Goal: Information Seeking & Learning: Learn about a topic

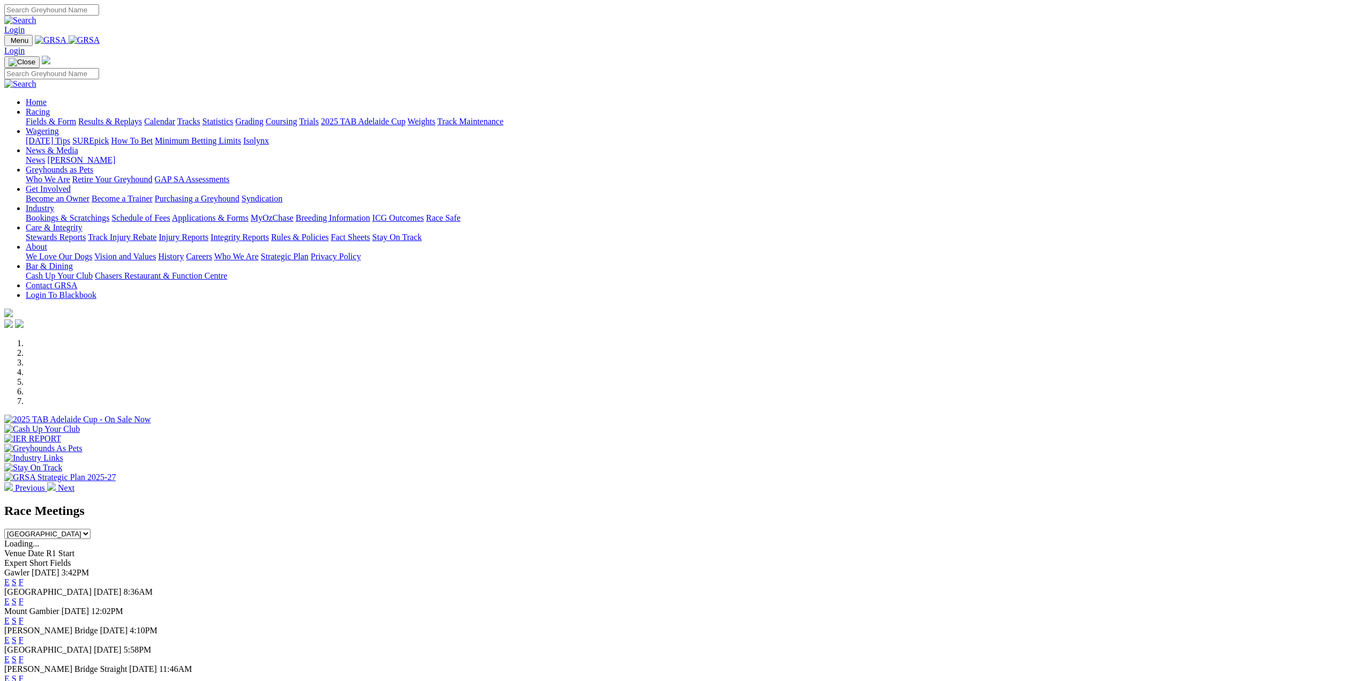
click at [142, 117] on link "Results & Replays" at bounding box center [110, 121] width 64 height 9
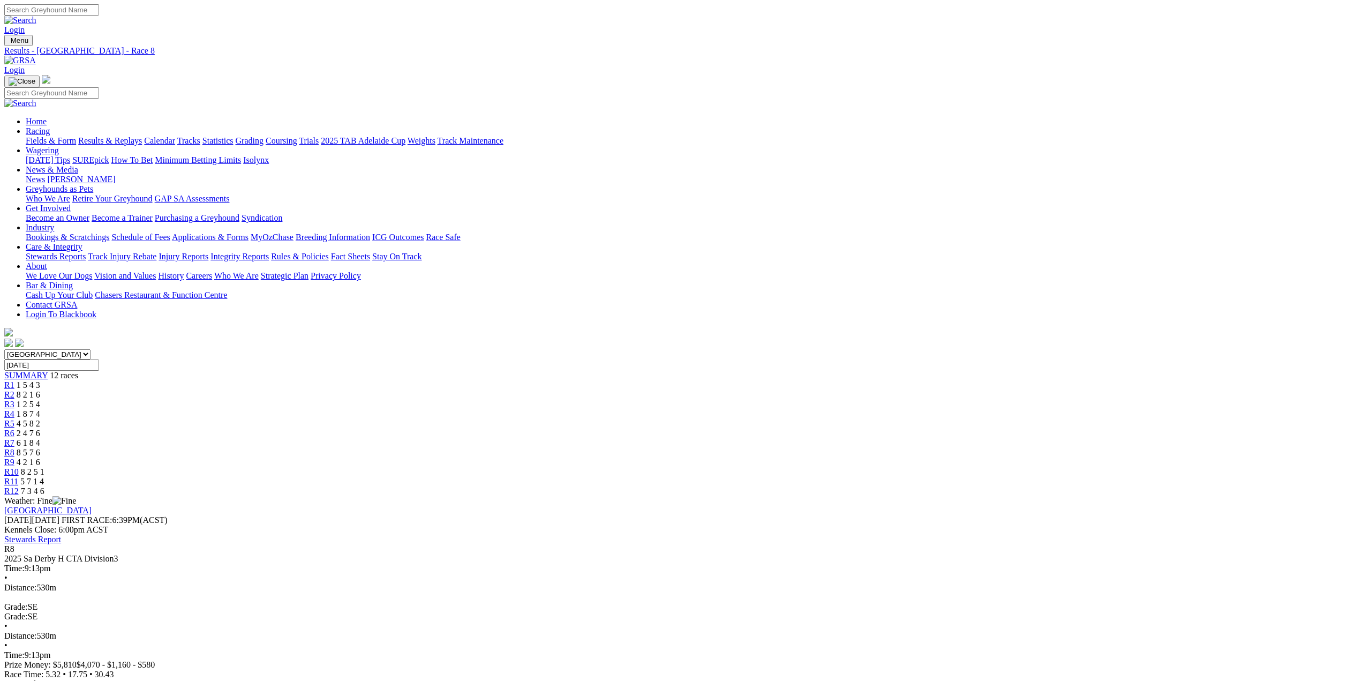
click at [14, 457] on span "R9" at bounding box center [9, 461] width 10 height 9
click at [19, 467] on span "R10" at bounding box center [11, 471] width 14 height 9
click at [18, 477] on span "R11" at bounding box center [11, 481] width 14 height 9
click at [19, 486] on span "R12" at bounding box center [11, 490] width 14 height 9
click at [76, 136] on link "Fields & Form" at bounding box center [51, 140] width 50 height 9
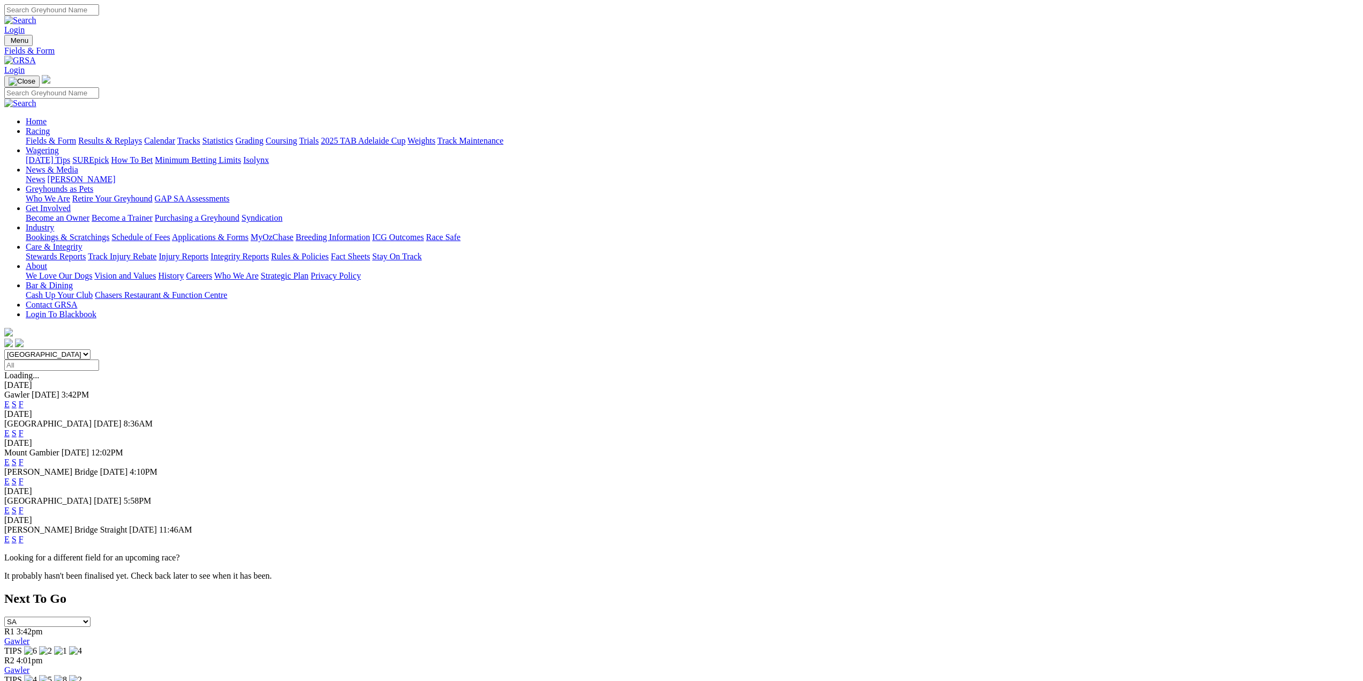
click at [10, 505] on link "E" at bounding box center [6, 509] width 5 height 9
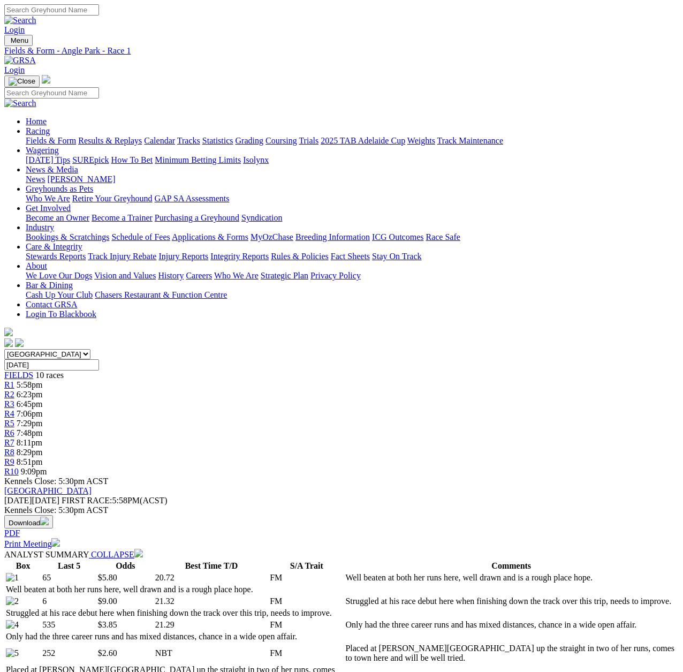
click at [14, 438] on span "R7" at bounding box center [9, 442] width 10 height 9
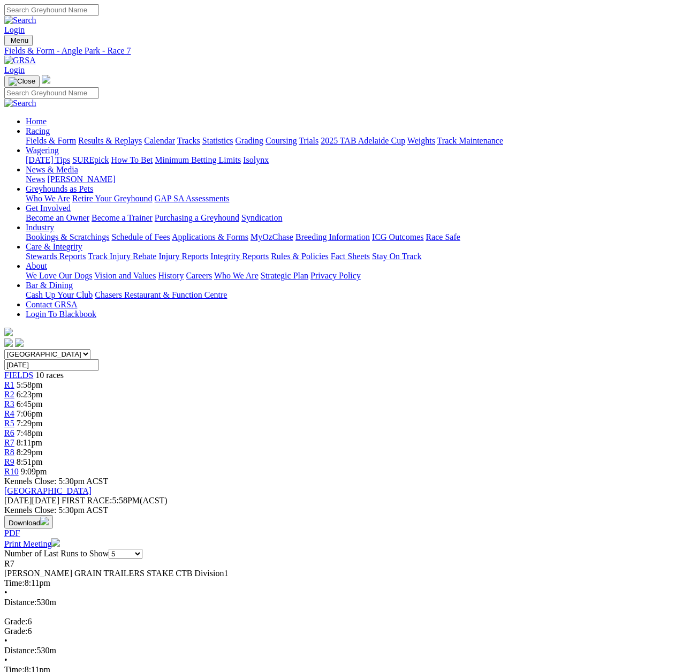
click at [19, 467] on span "R10" at bounding box center [11, 471] width 14 height 9
click at [14, 448] on span "R8" at bounding box center [9, 452] width 10 height 9
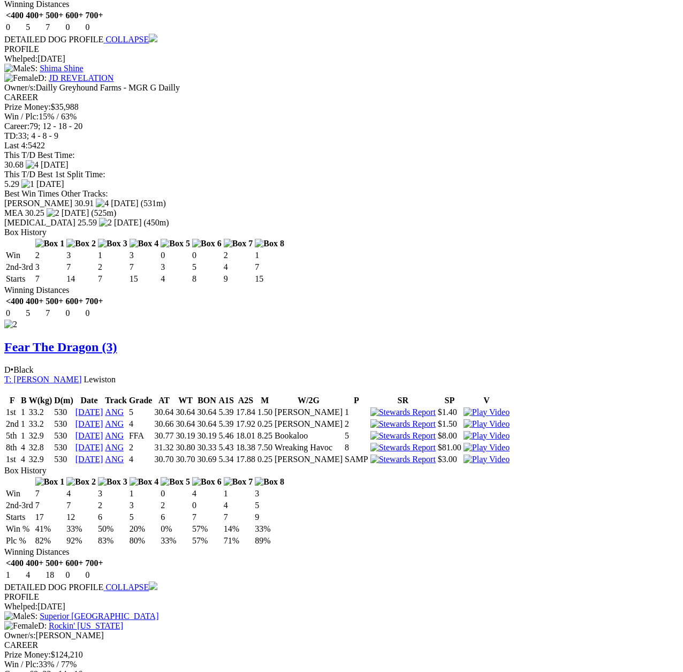
scroll to position [1017, 0]
